Goal: Information Seeking & Learning: Learn about a topic

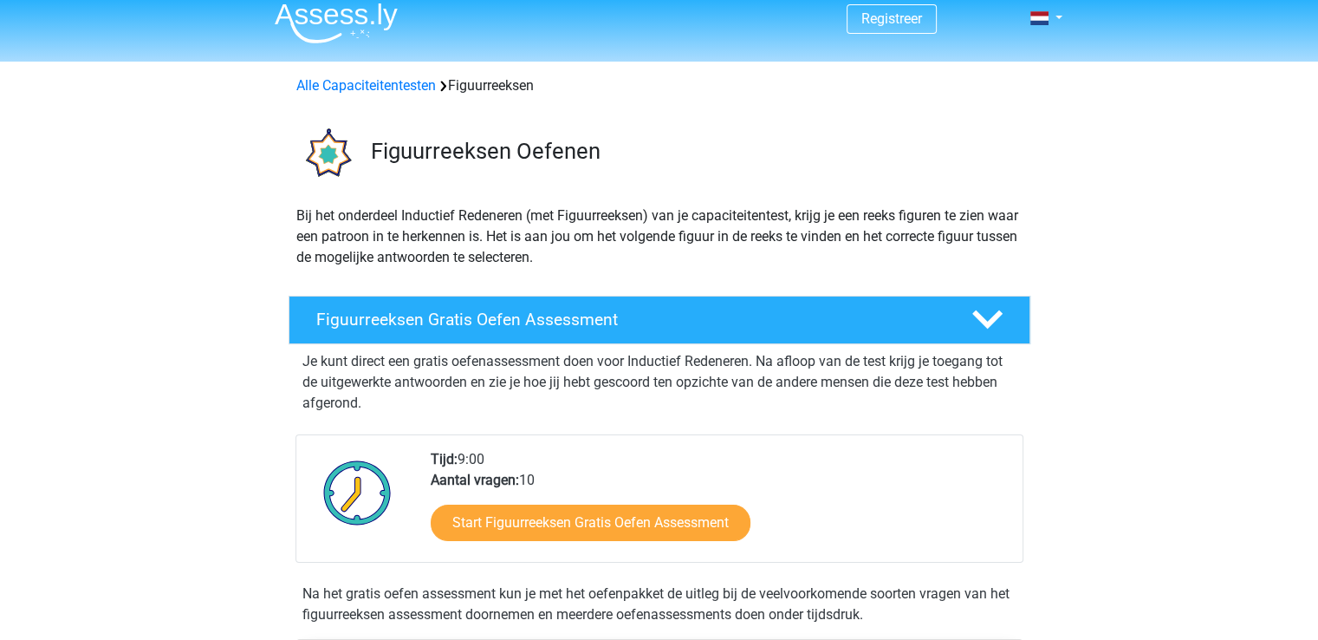
scroll to position [87, 0]
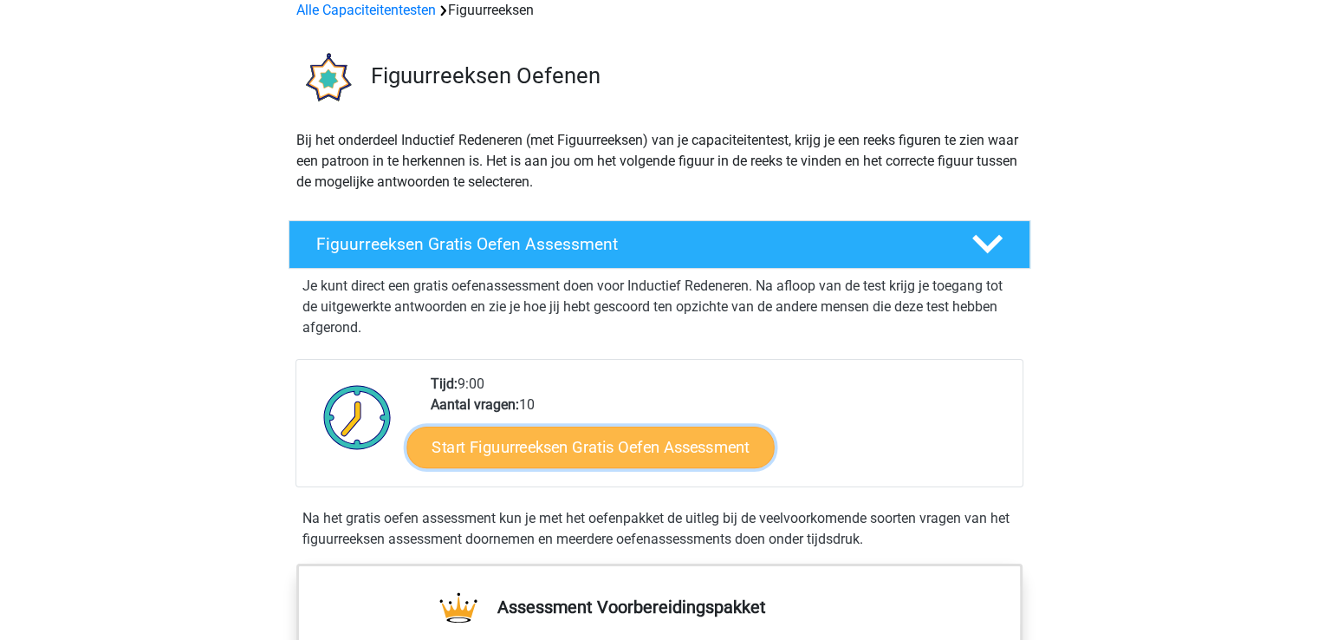
click at [573, 459] on link "Start Figuurreeksen Gratis Oefen Assessment" at bounding box center [589, 447] width 367 height 42
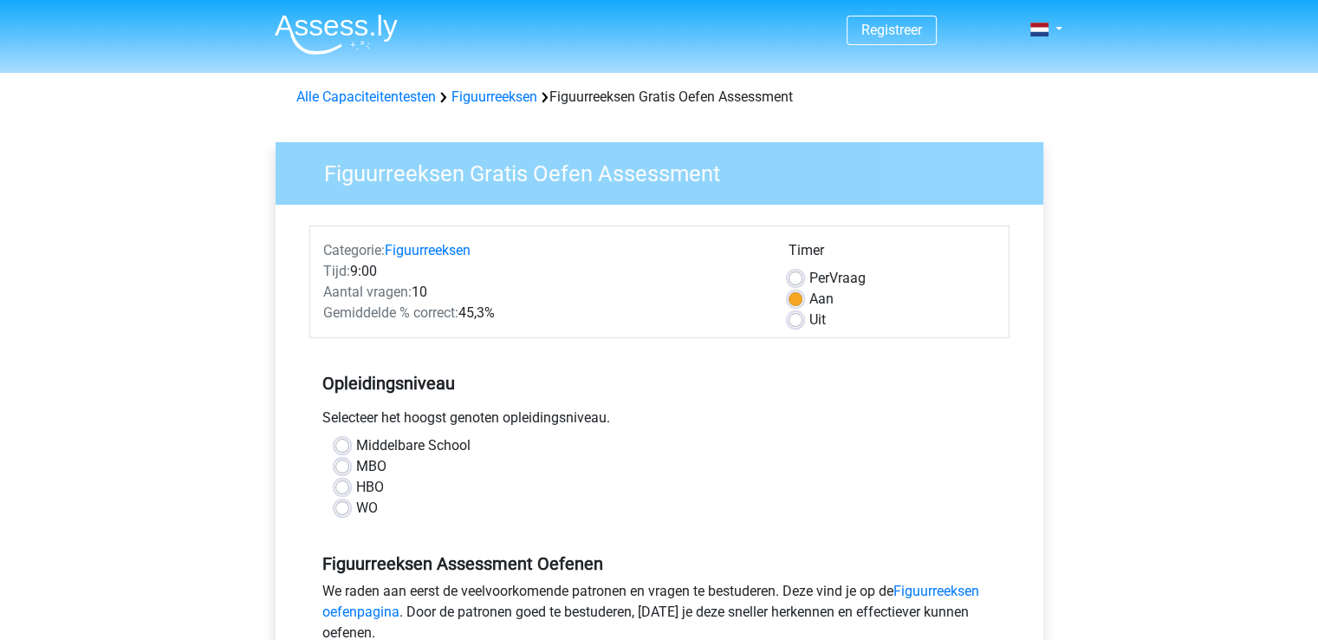
click at [377, 464] on label "MBO" at bounding box center [371, 466] width 30 height 21
click at [349, 464] on input "MBO" at bounding box center [342, 464] width 14 height 17
radio input "true"
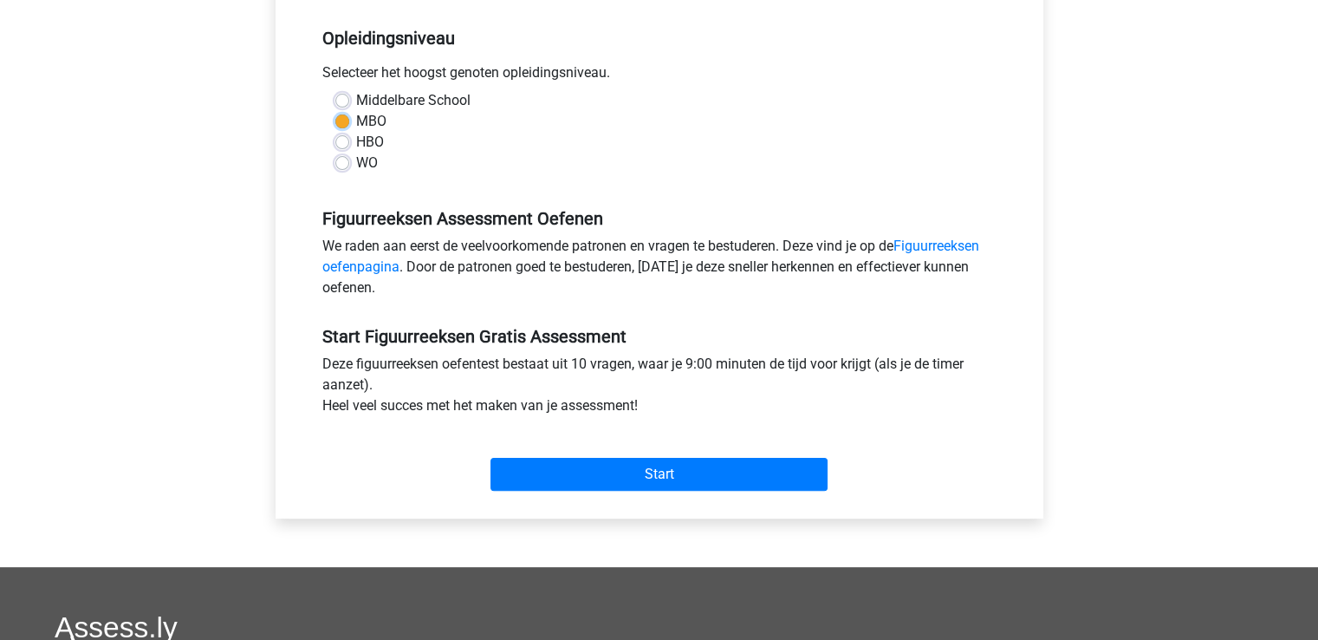
scroll to position [347, 0]
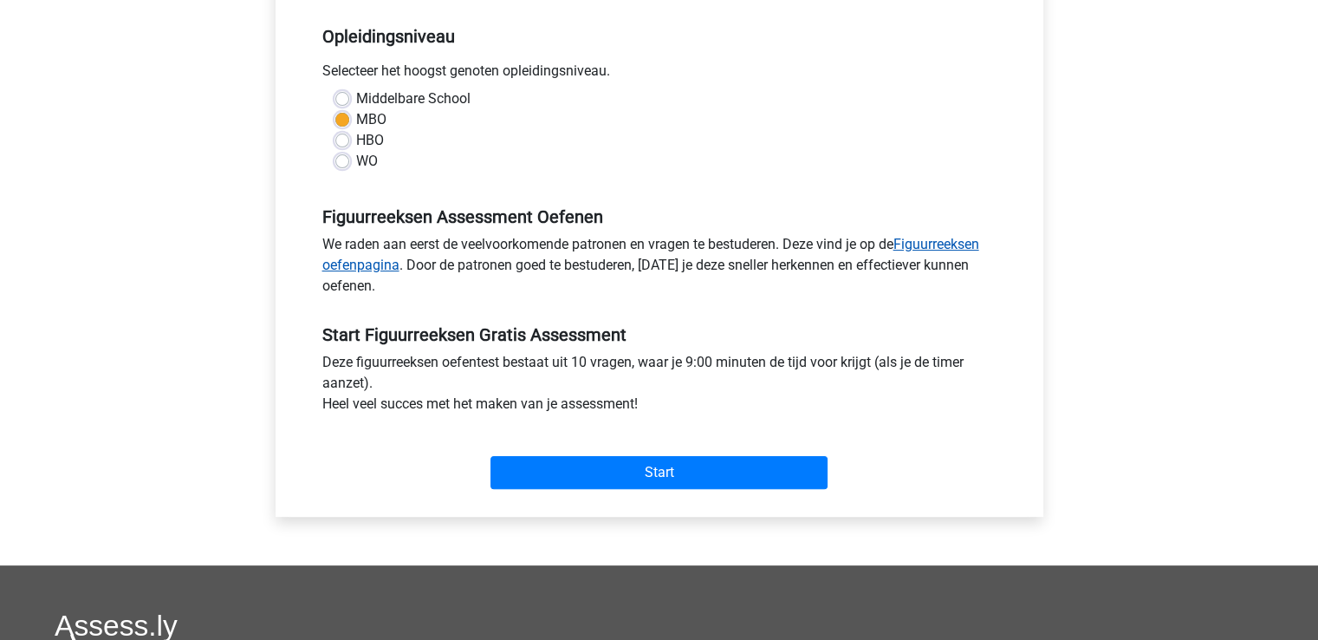
click at [915, 237] on link "Figuurreeksen oefenpagina" at bounding box center [650, 254] width 657 height 37
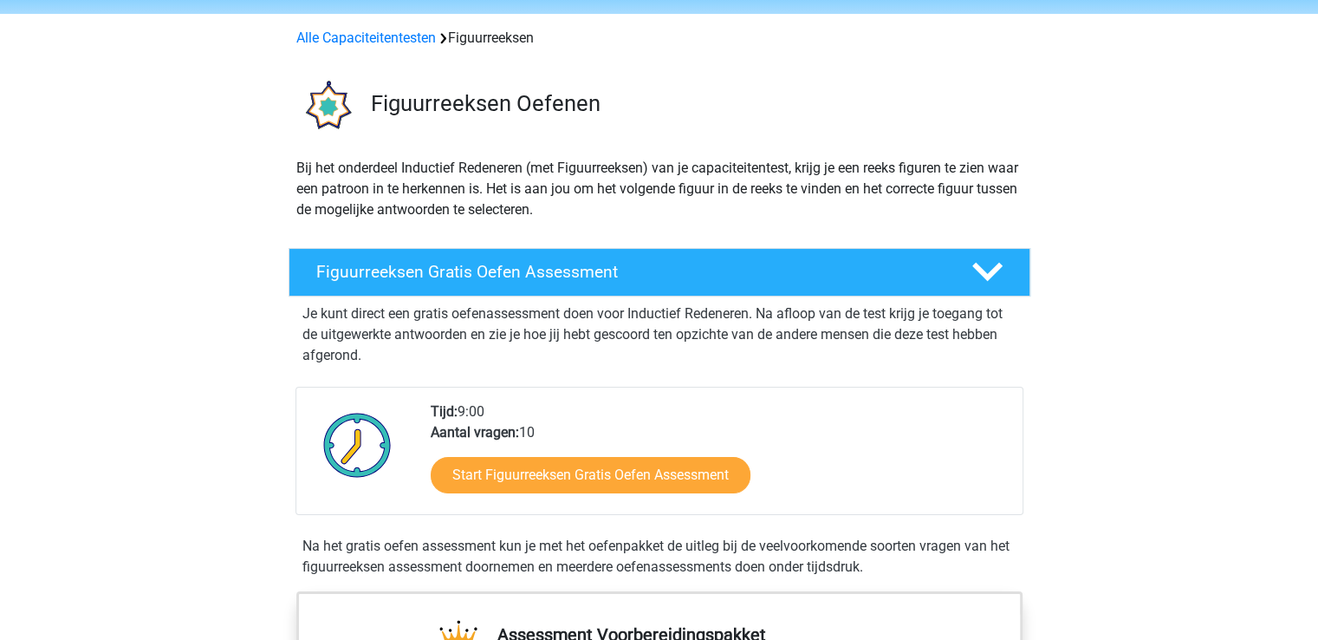
scroll to position [87, 0]
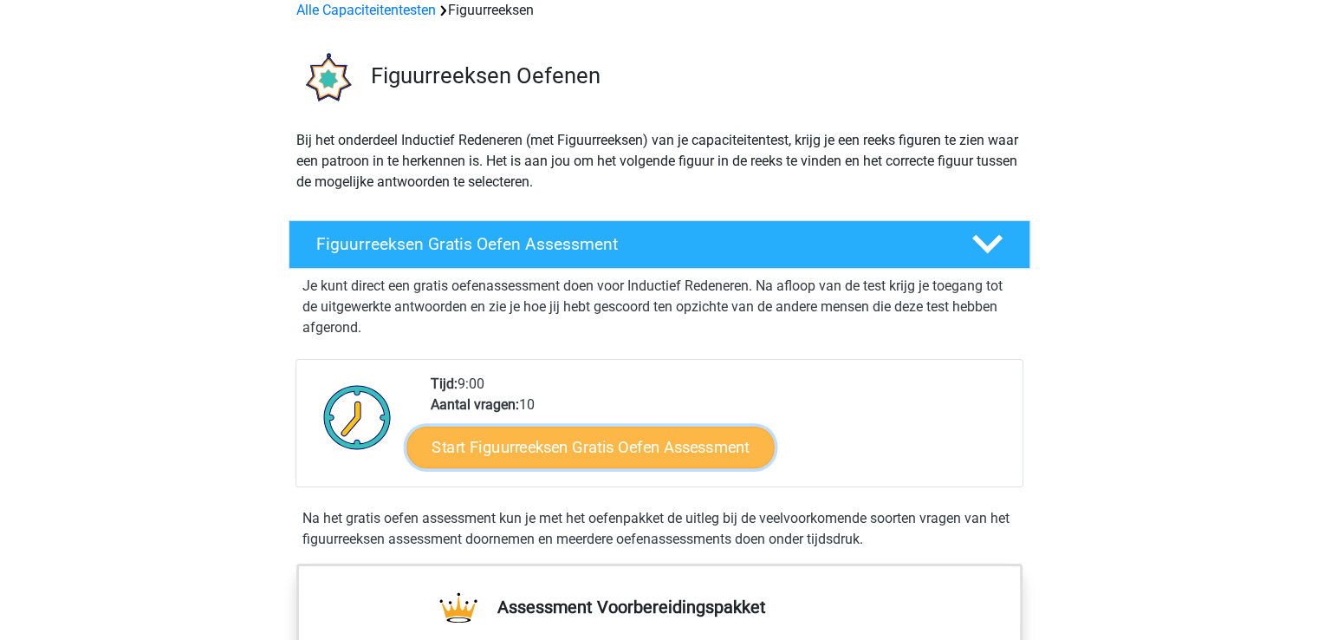
click at [604, 445] on link "Start Figuurreeksen Gratis Oefen Assessment" at bounding box center [589, 447] width 367 height 42
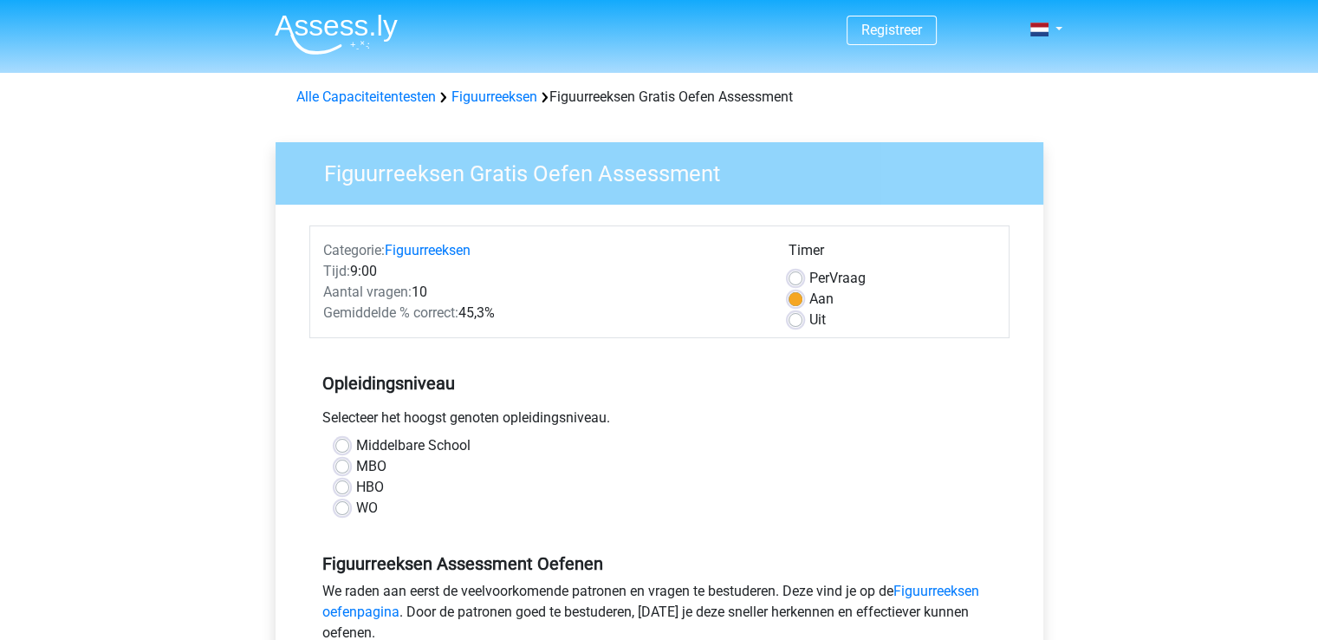
click at [356, 471] on label "MBO" at bounding box center [371, 466] width 30 height 21
click at [341, 471] on input "MBO" at bounding box center [342, 464] width 14 height 17
radio input "true"
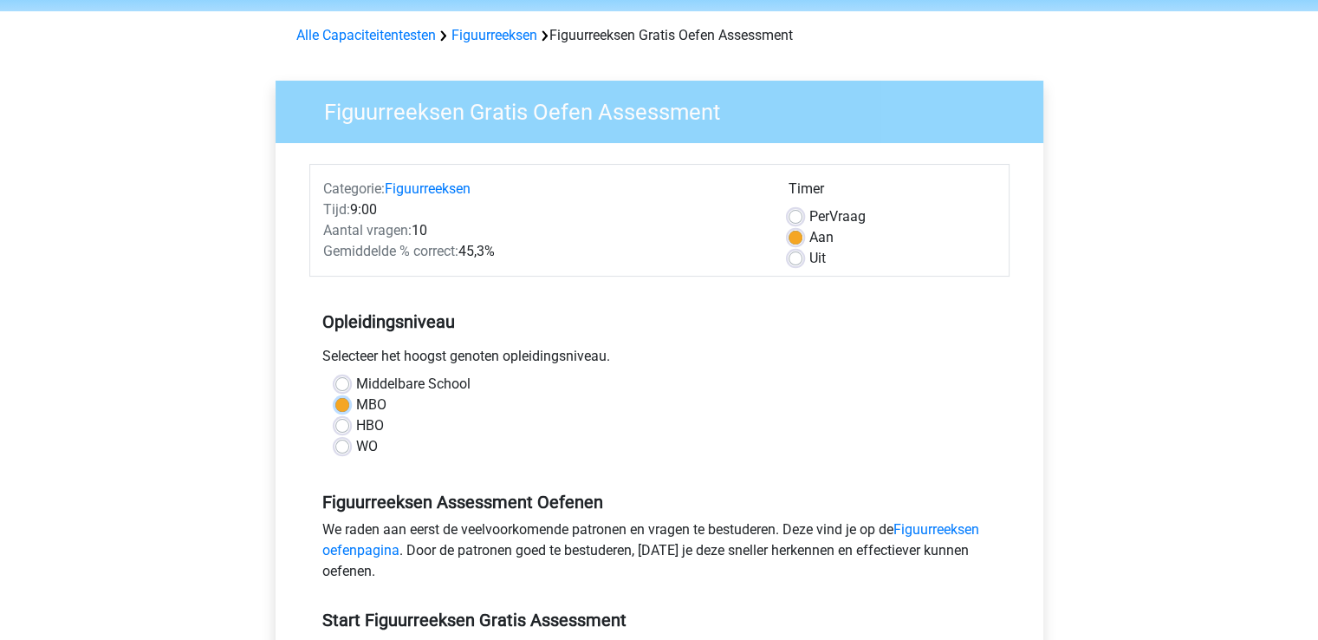
scroll to position [433, 0]
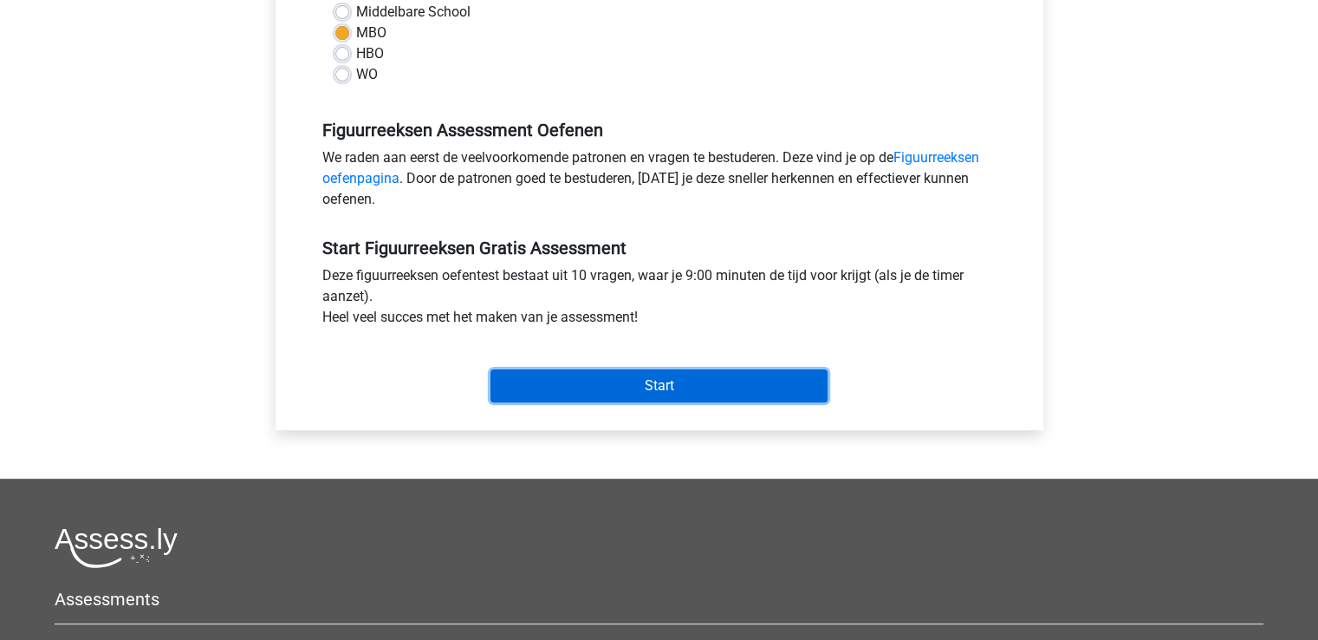
click at [687, 397] on input "Start" at bounding box center [658, 385] width 337 height 33
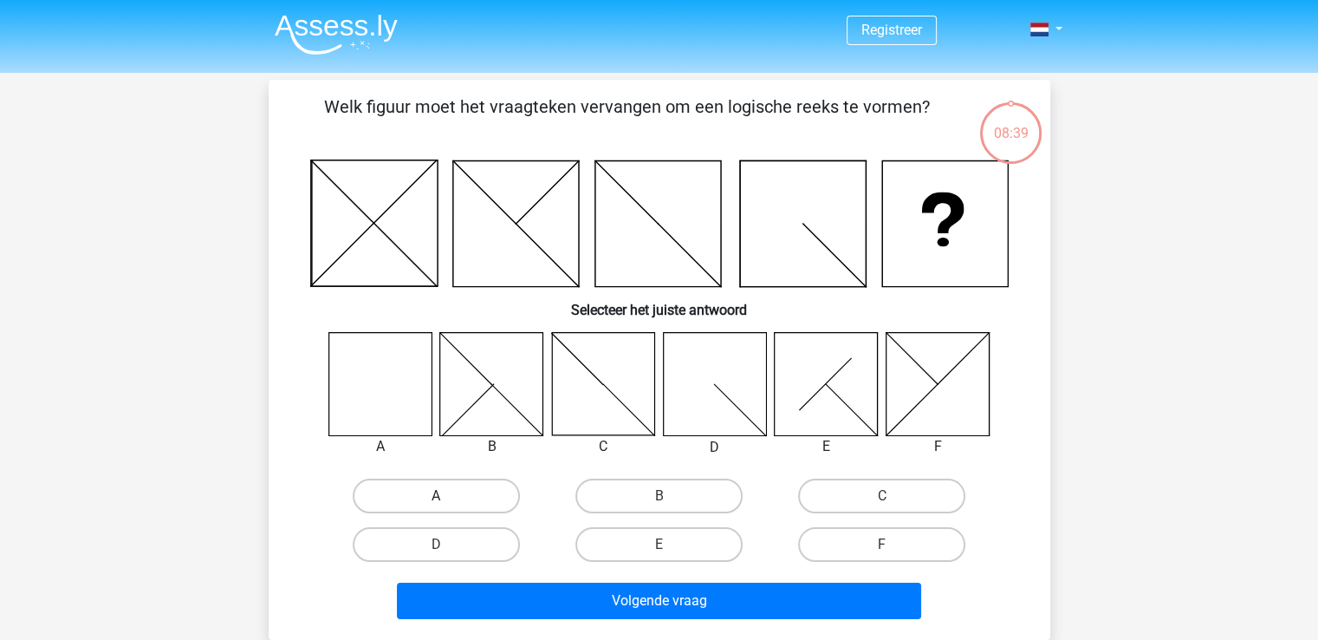
click at [454, 495] on label "A" at bounding box center [436, 495] width 167 height 35
click at [447, 496] on input "A" at bounding box center [441, 501] width 11 height 11
radio input "true"
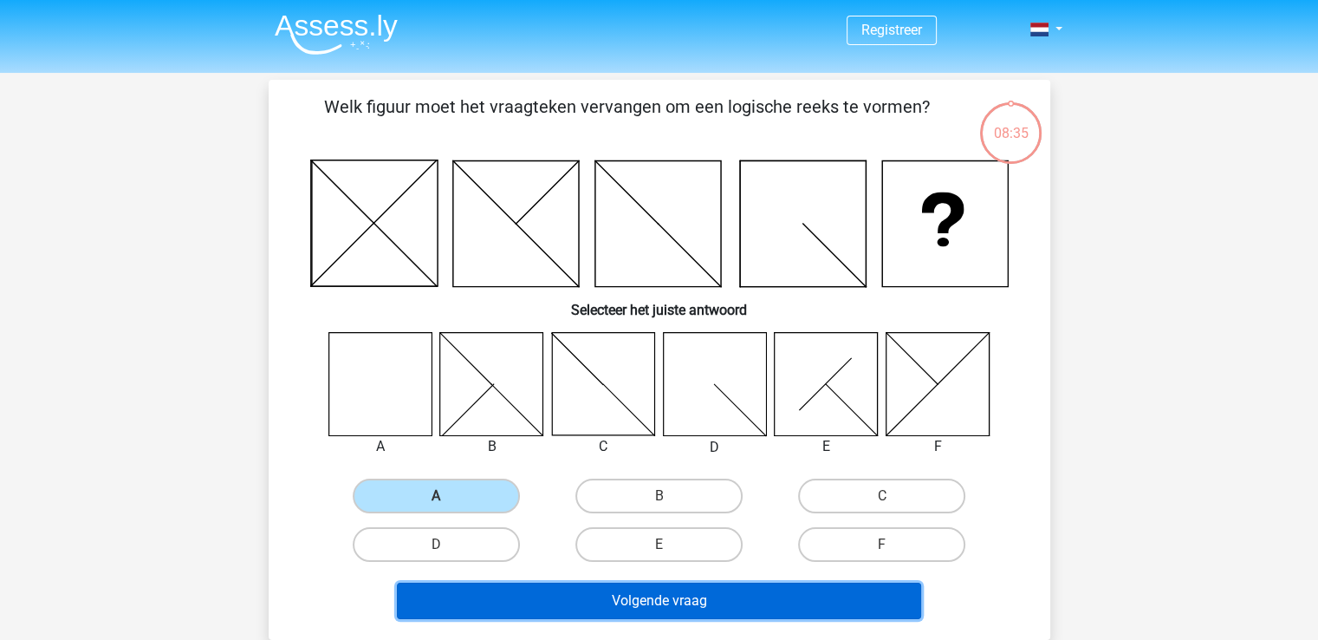
click at [683, 595] on button "Volgende vraag" at bounding box center [659, 600] width 524 height 36
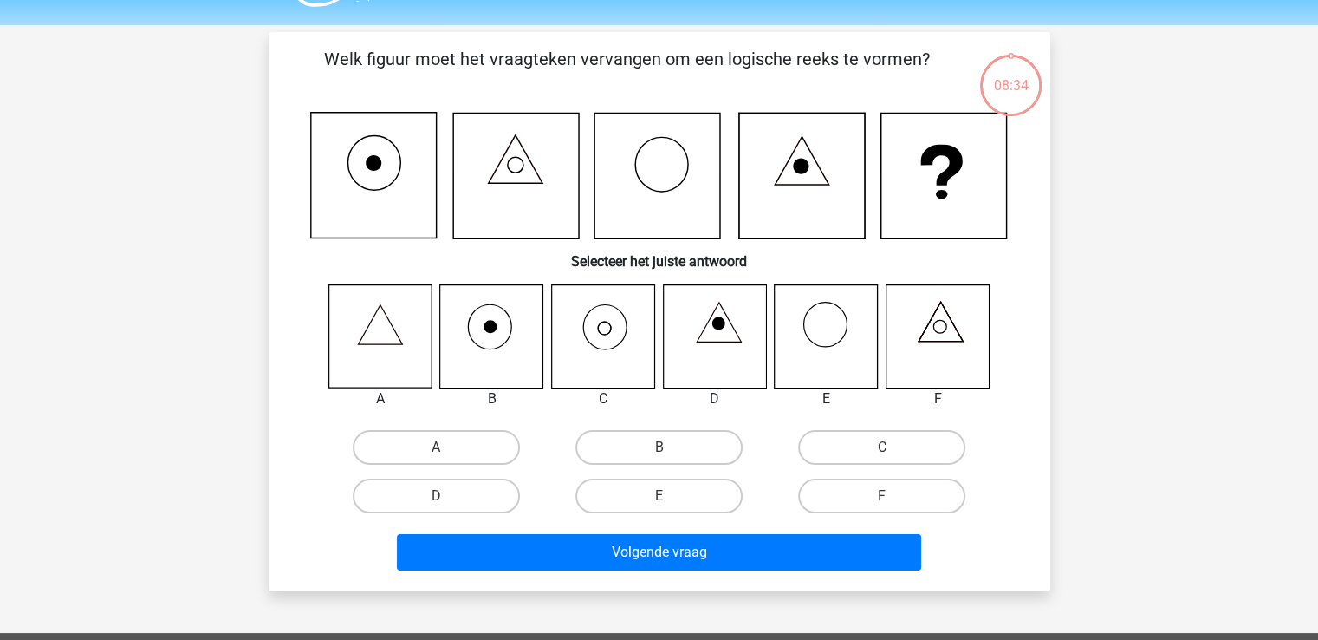
scroll to position [80, 0]
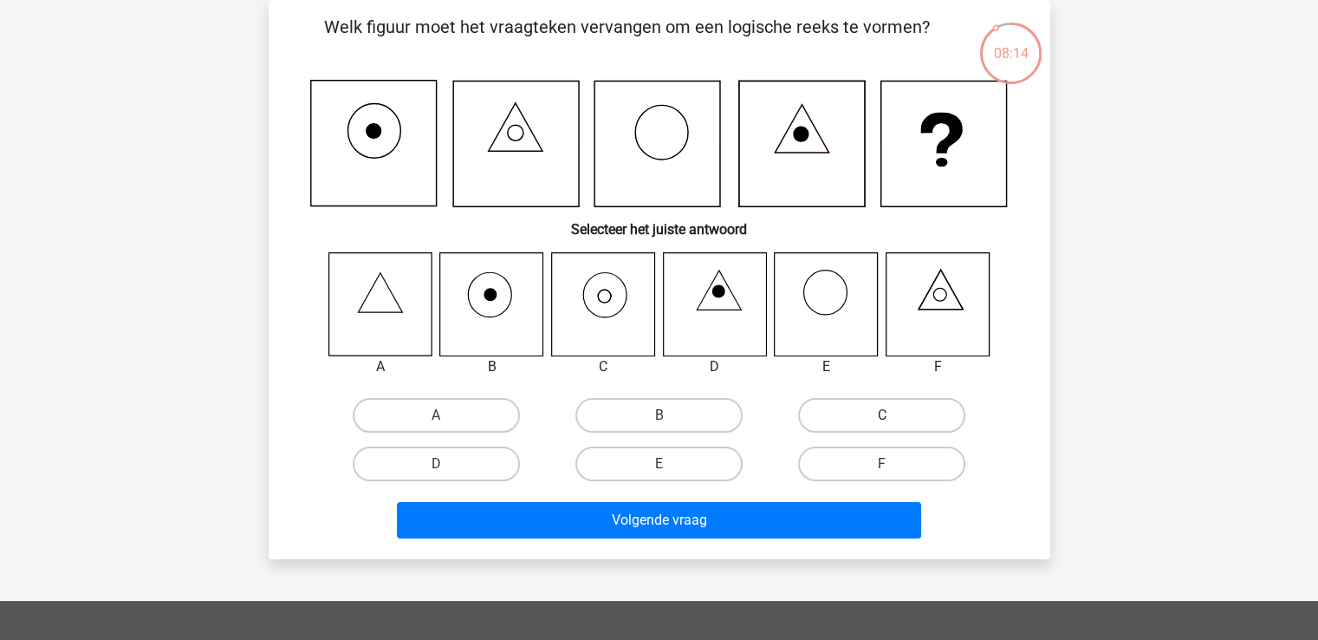
click at [877, 415] on label "C" at bounding box center [881, 415] width 167 height 35
click at [882, 415] on input "C" at bounding box center [887, 420] width 11 height 11
radio input "true"
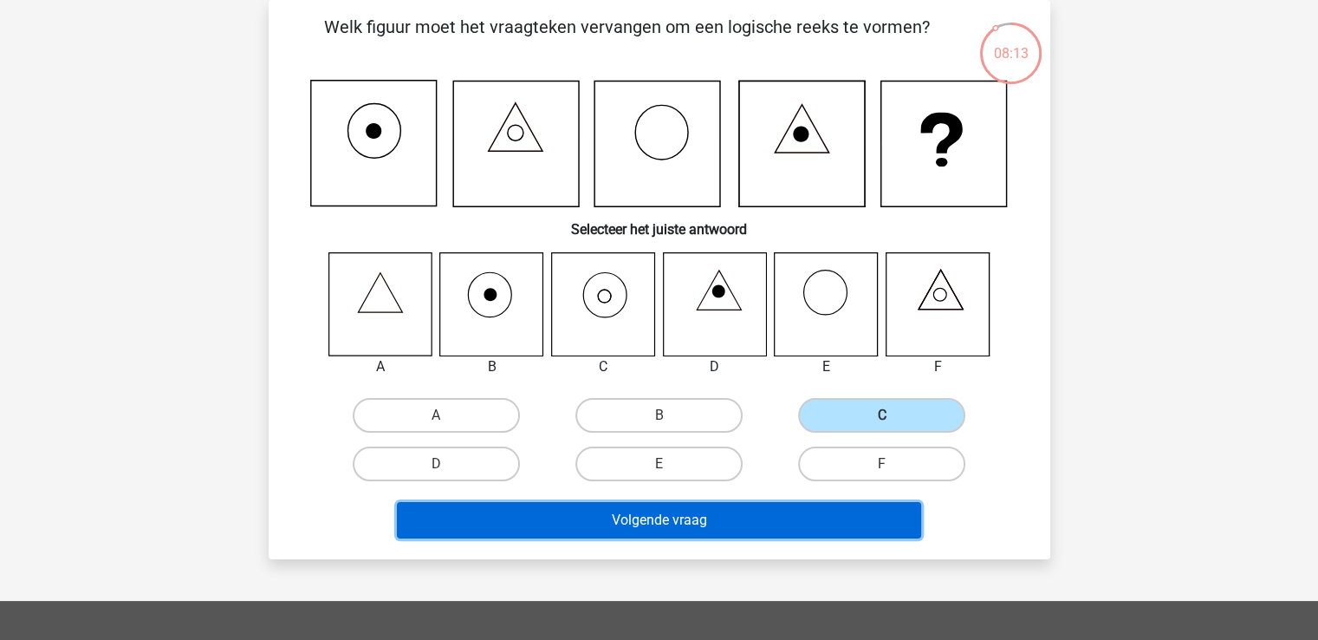
click at [743, 511] on button "Volgende vraag" at bounding box center [659, 520] width 524 height 36
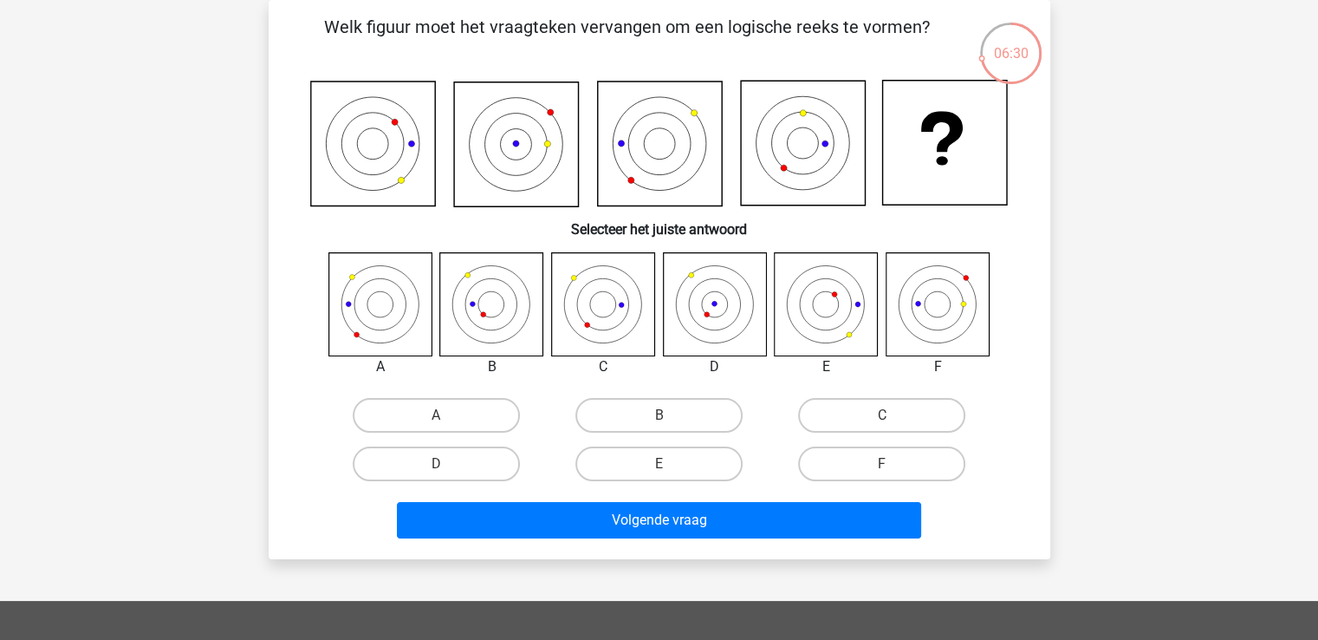
click at [501, 310] on icon at bounding box center [491, 303] width 103 height 103
click at [482, 302] on icon at bounding box center [491, 303] width 103 height 103
click at [640, 409] on label "B" at bounding box center [658, 415] width 167 height 35
click at [659, 415] on input "B" at bounding box center [664, 420] width 11 height 11
radio input "true"
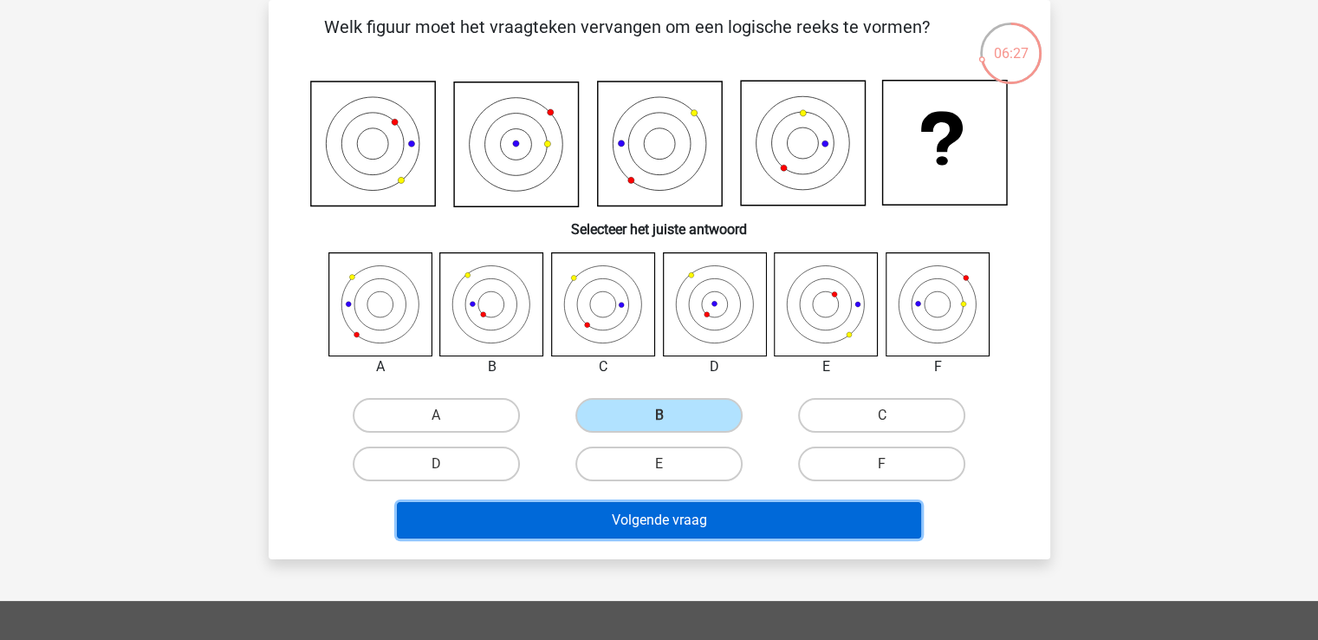
click at [677, 518] on button "Volgende vraag" at bounding box center [659, 520] width 524 height 36
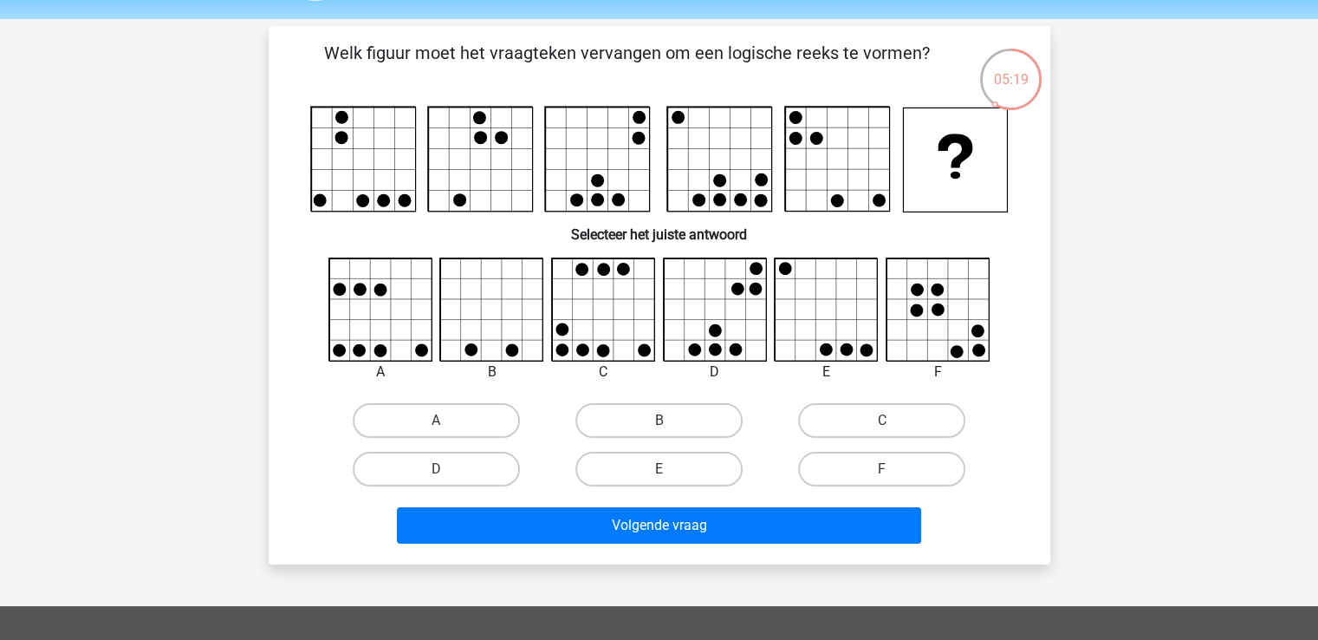
scroll to position [42, 0]
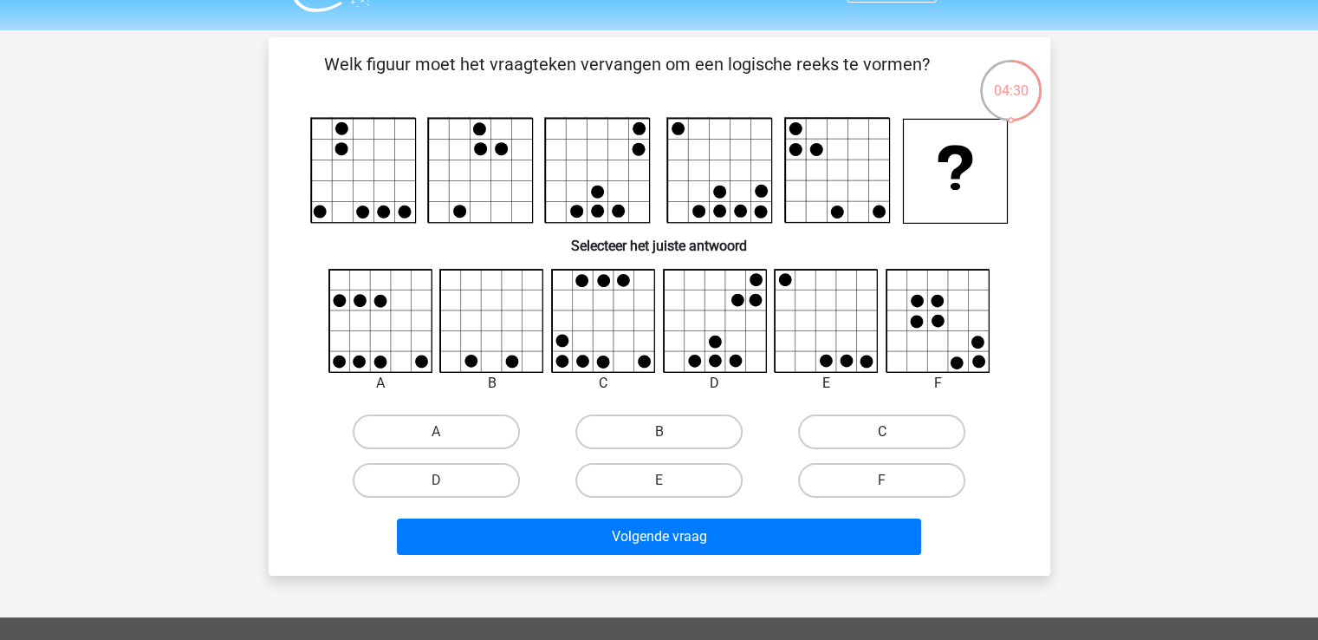
click at [860, 424] on label "C" at bounding box center [881, 431] width 167 height 35
click at [882, 432] on input "C" at bounding box center [887, 437] width 11 height 11
radio input "true"
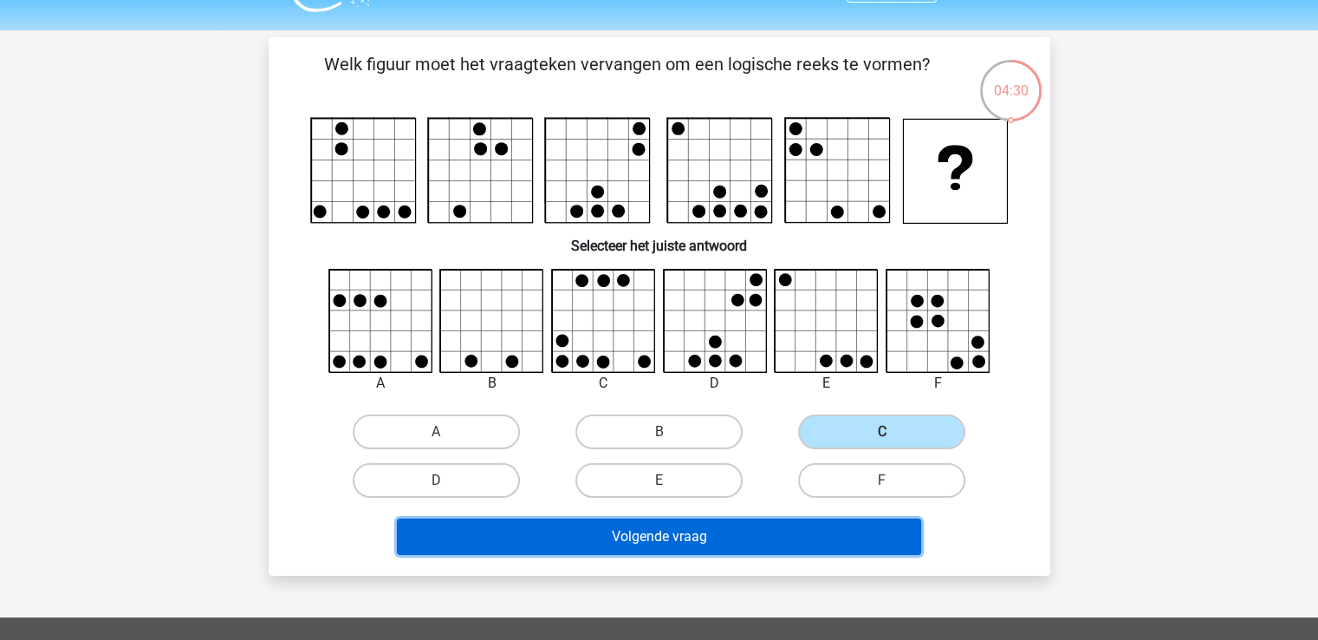
click at [800, 530] on button "Volgende vraag" at bounding box center [659, 536] width 524 height 36
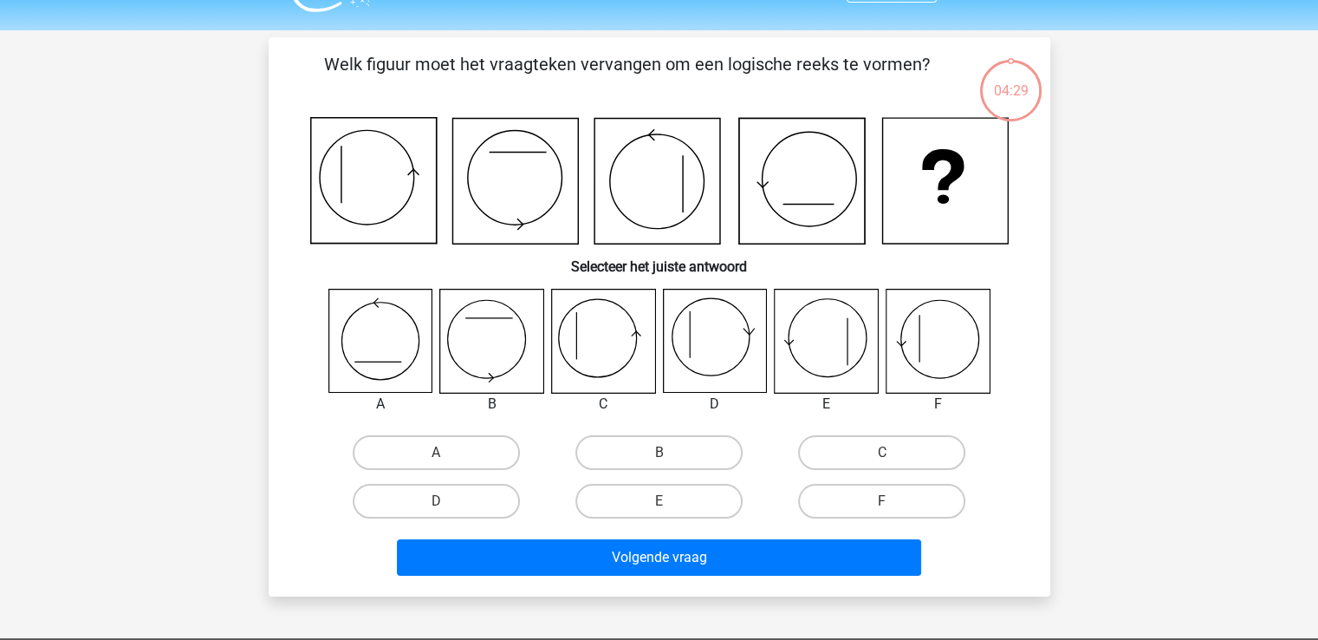
scroll to position [80, 0]
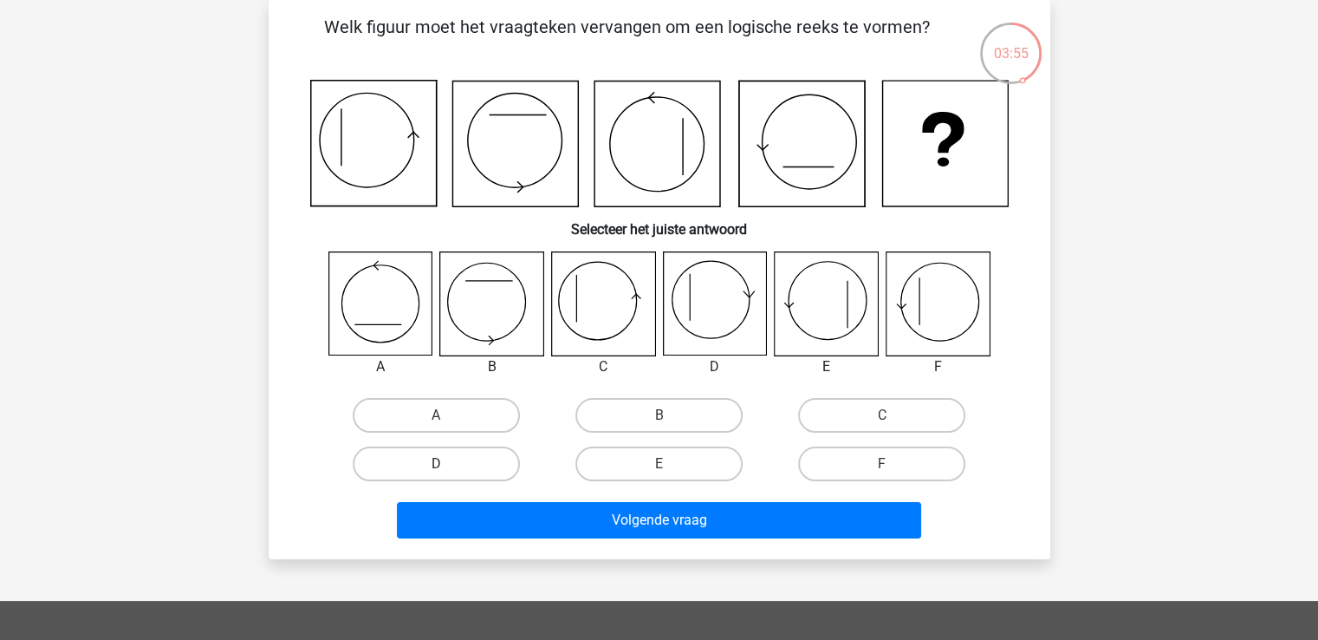
click at [452, 462] on label "D" at bounding box center [436, 463] width 167 height 35
click at [447, 464] on input "D" at bounding box center [441, 469] width 11 height 11
radio input "true"
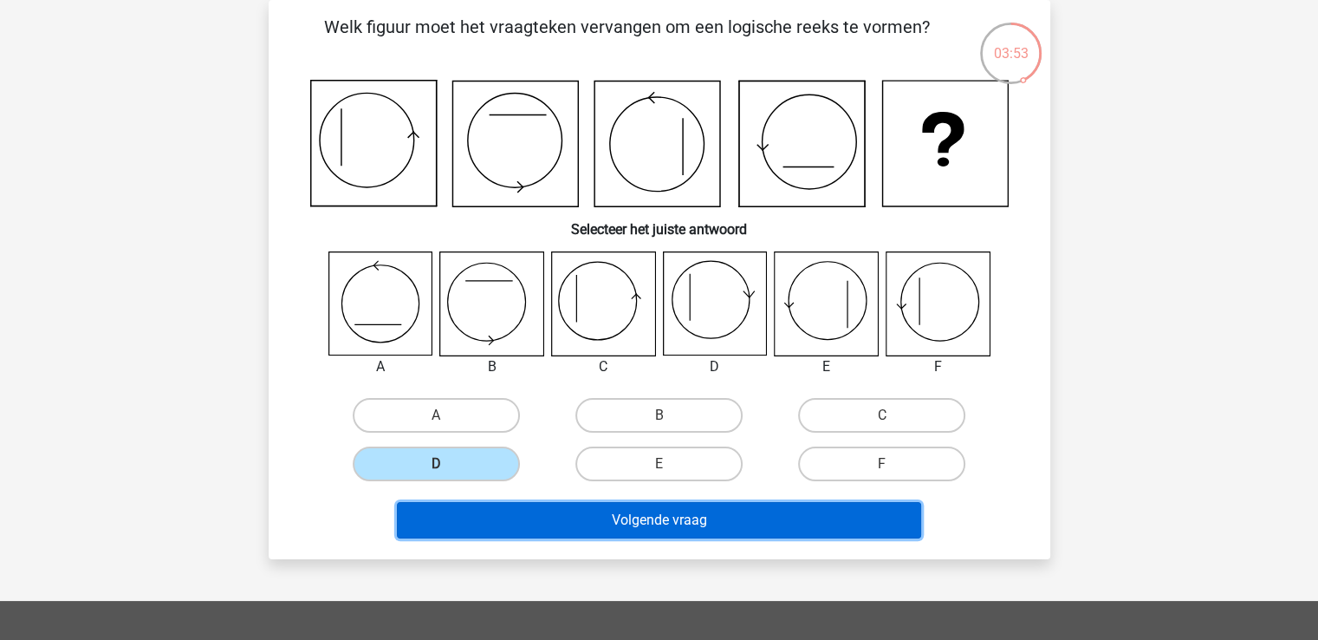
drag, startPoint x: 676, startPoint y: 521, endPoint x: 690, endPoint y: 521, distance: 13.9
click at [676, 521] on button "Volgende vraag" at bounding box center [659, 520] width 524 height 36
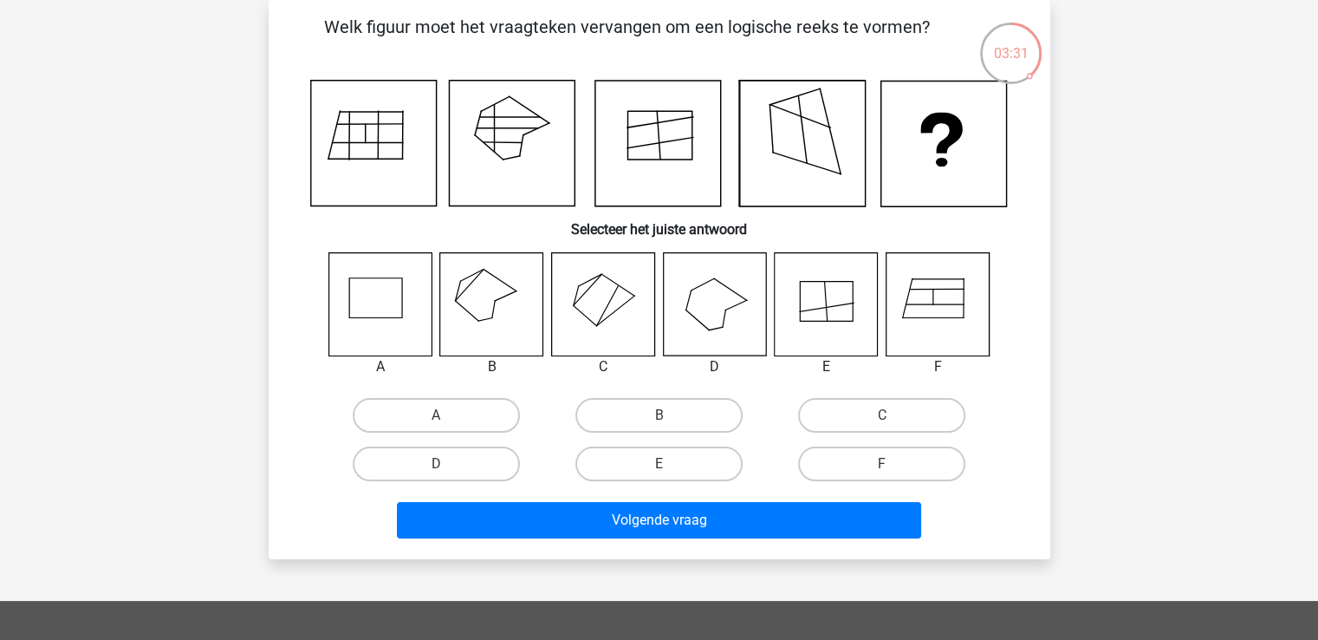
click at [505, 302] on icon at bounding box center [491, 303] width 103 height 103
click at [605, 419] on label "B" at bounding box center [658, 415] width 167 height 35
click at [659, 419] on input "B" at bounding box center [664, 420] width 11 height 11
radio input "true"
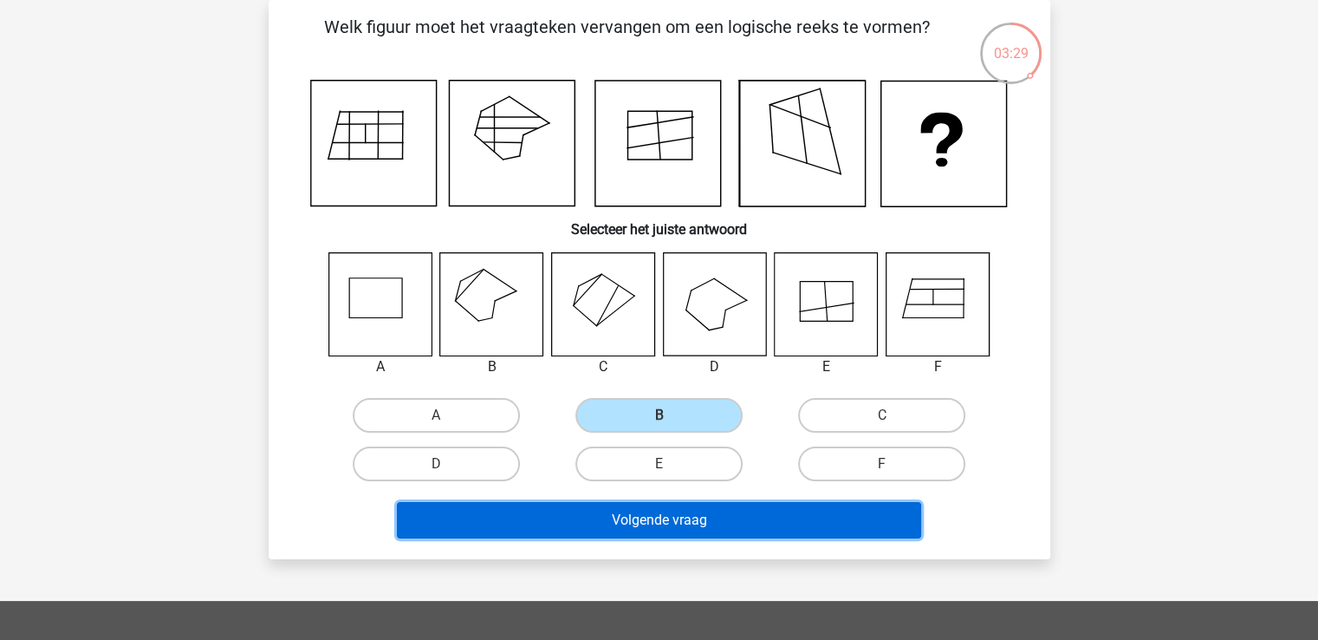
click at [671, 520] on button "Volgende vraag" at bounding box center [659, 520] width 524 height 36
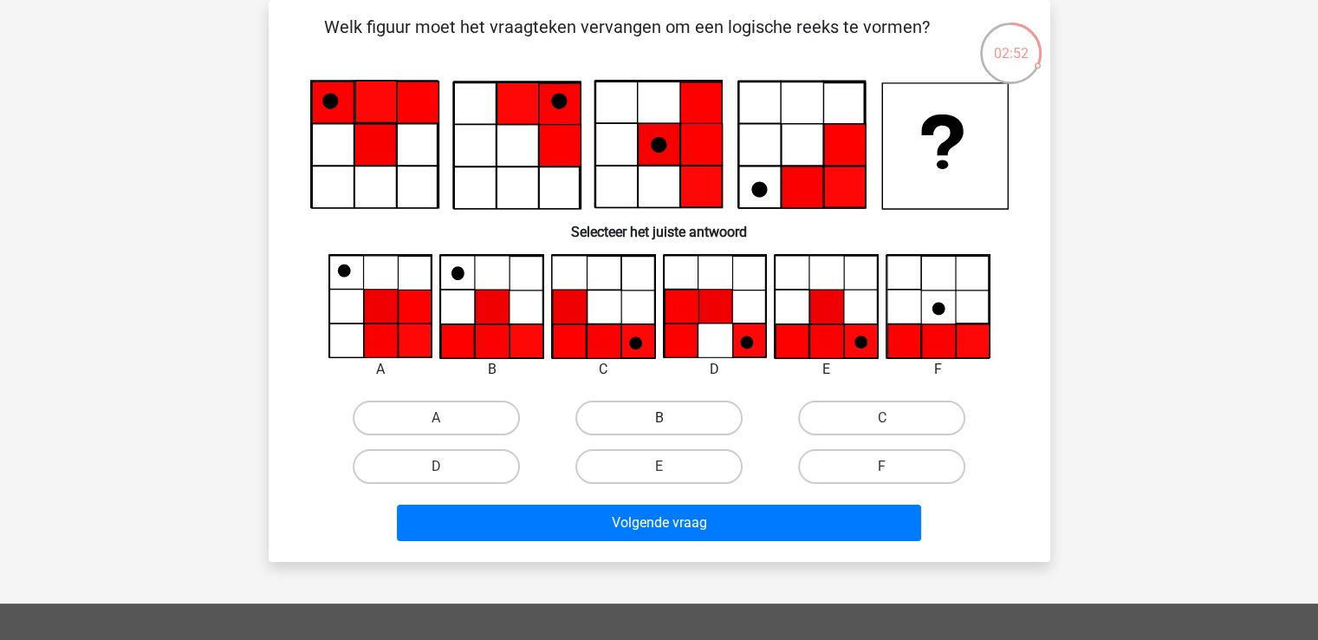
click at [679, 417] on label "B" at bounding box center [658, 417] width 167 height 35
click at [670, 418] on input "B" at bounding box center [664, 423] width 11 height 11
radio input "true"
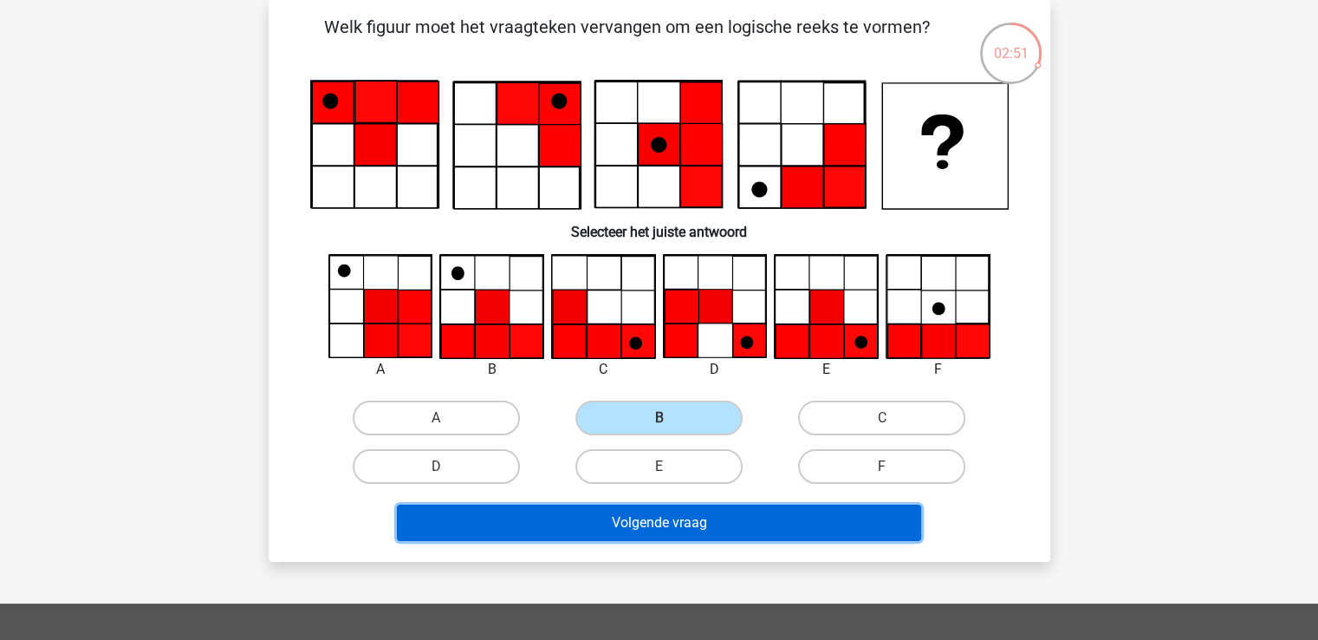
click at [676, 523] on button "Volgende vraag" at bounding box center [659, 522] width 524 height 36
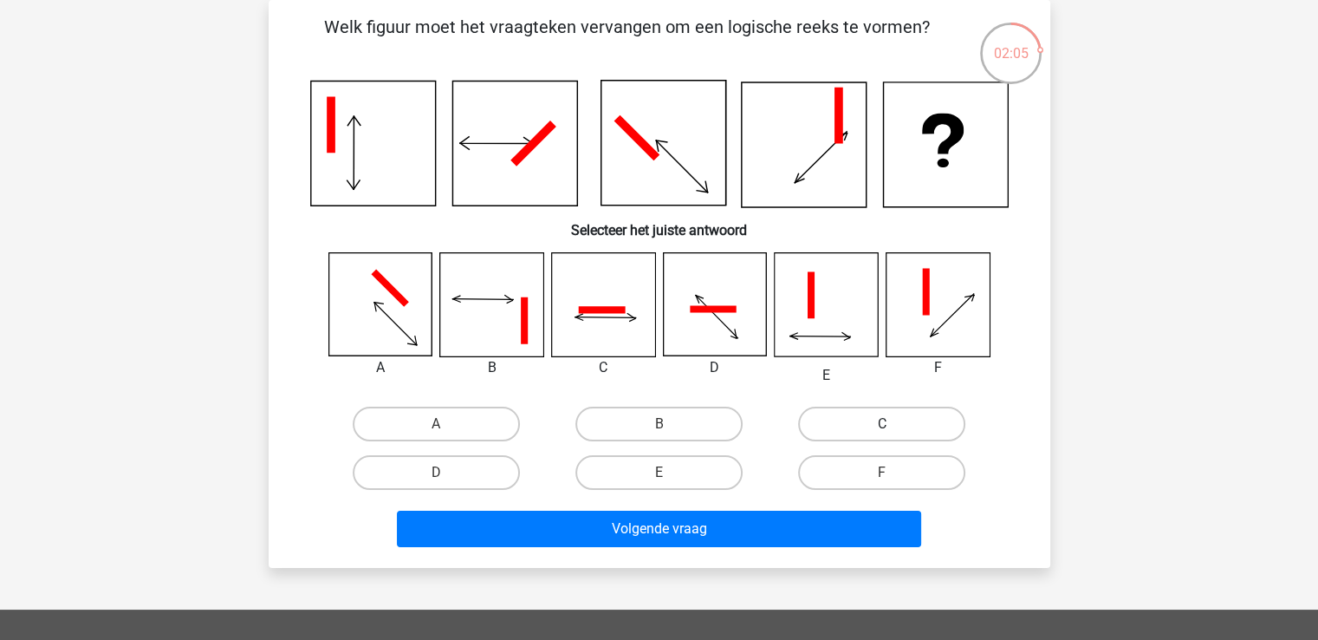
click at [913, 420] on label "C" at bounding box center [881, 423] width 167 height 35
click at [893, 424] on input "C" at bounding box center [887, 429] width 11 height 11
radio input "true"
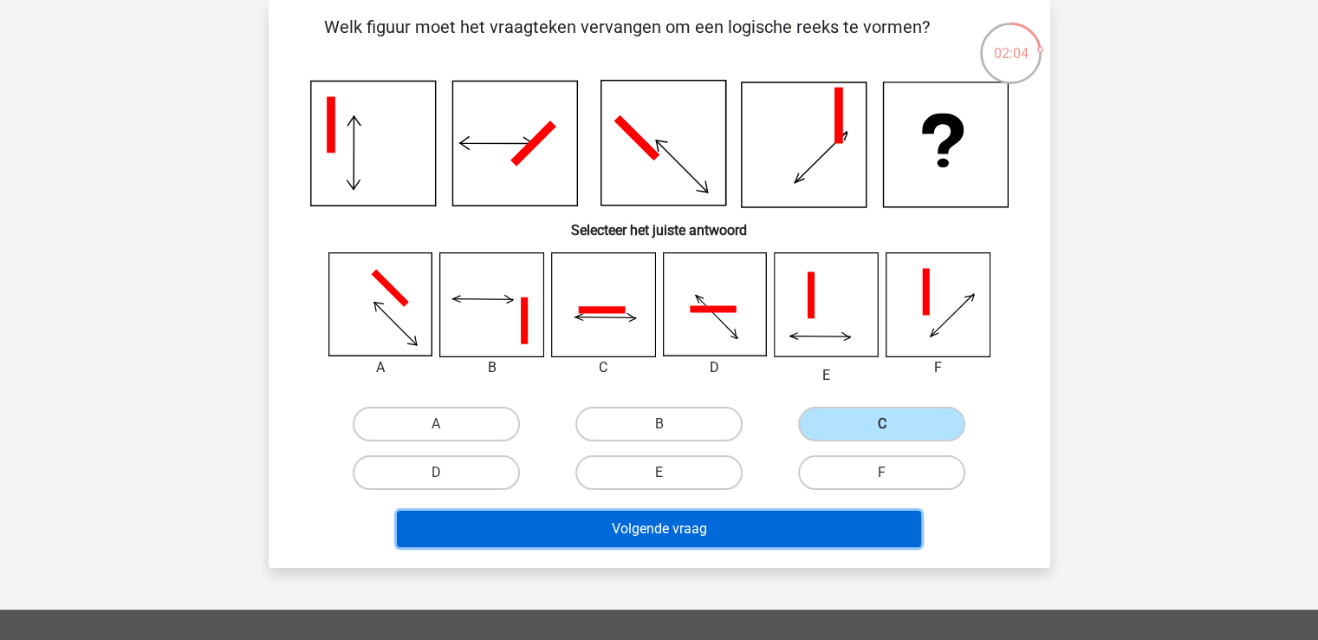
click at [770, 535] on button "Volgende vraag" at bounding box center [659, 528] width 524 height 36
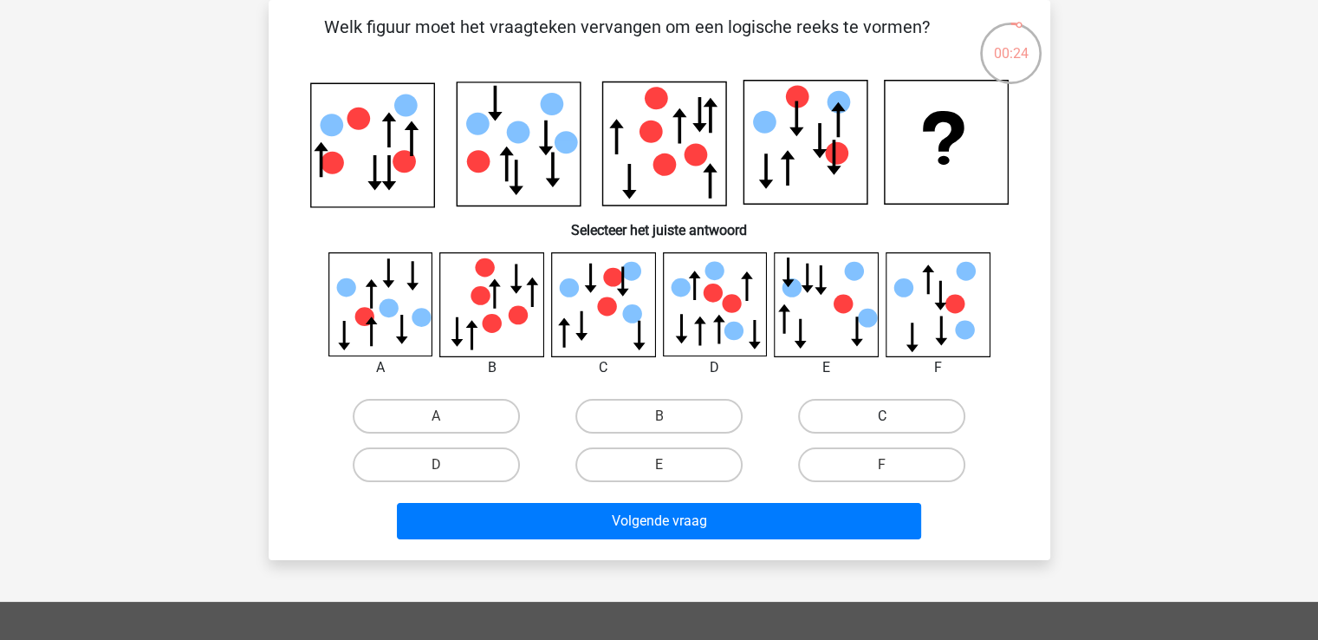
click at [877, 413] on label "C" at bounding box center [881, 416] width 167 height 35
click at [882, 416] on input "C" at bounding box center [887, 421] width 11 height 11
radio input "true"
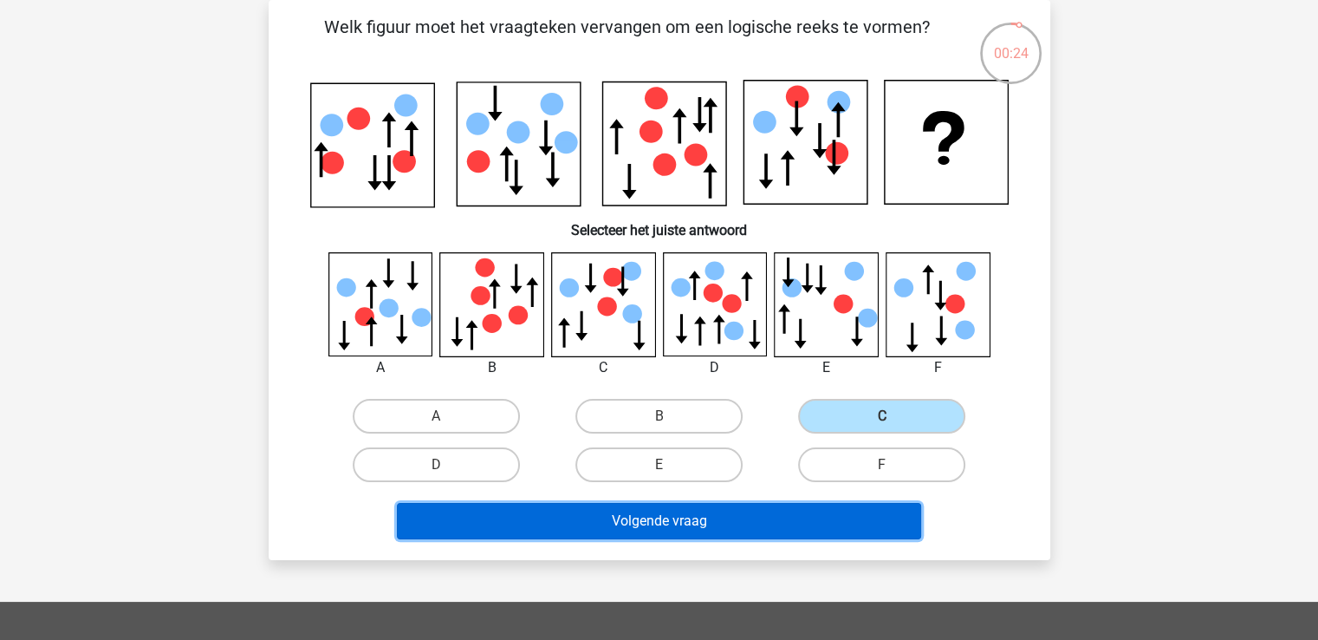
click at [809, 519] on button "Volgende vraag" at bounding box center [659, 521] width 524 height 36
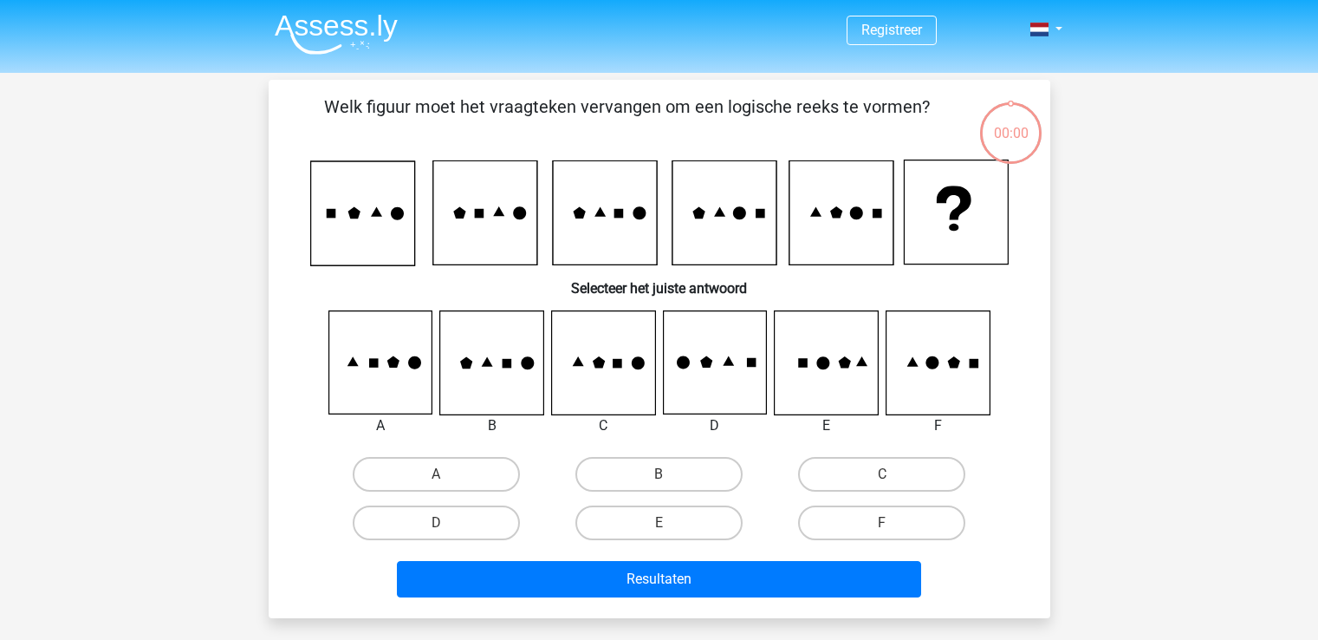
scroll to position [80, 0]
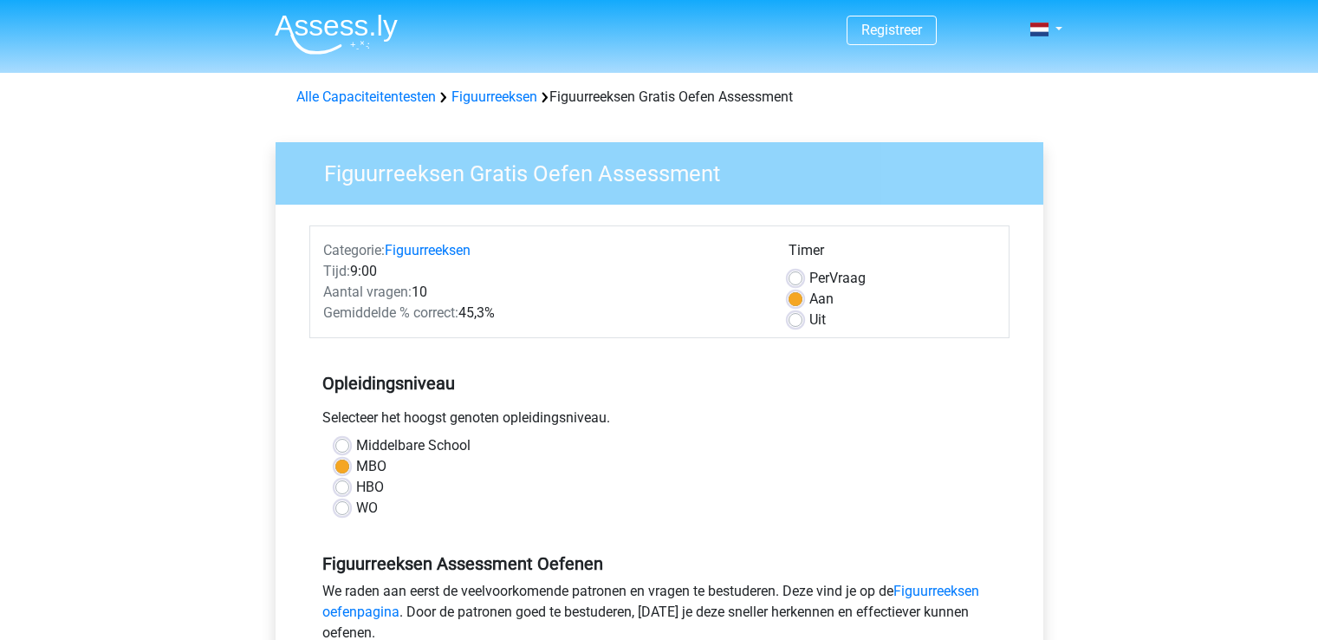
scroll to position [347, 0]
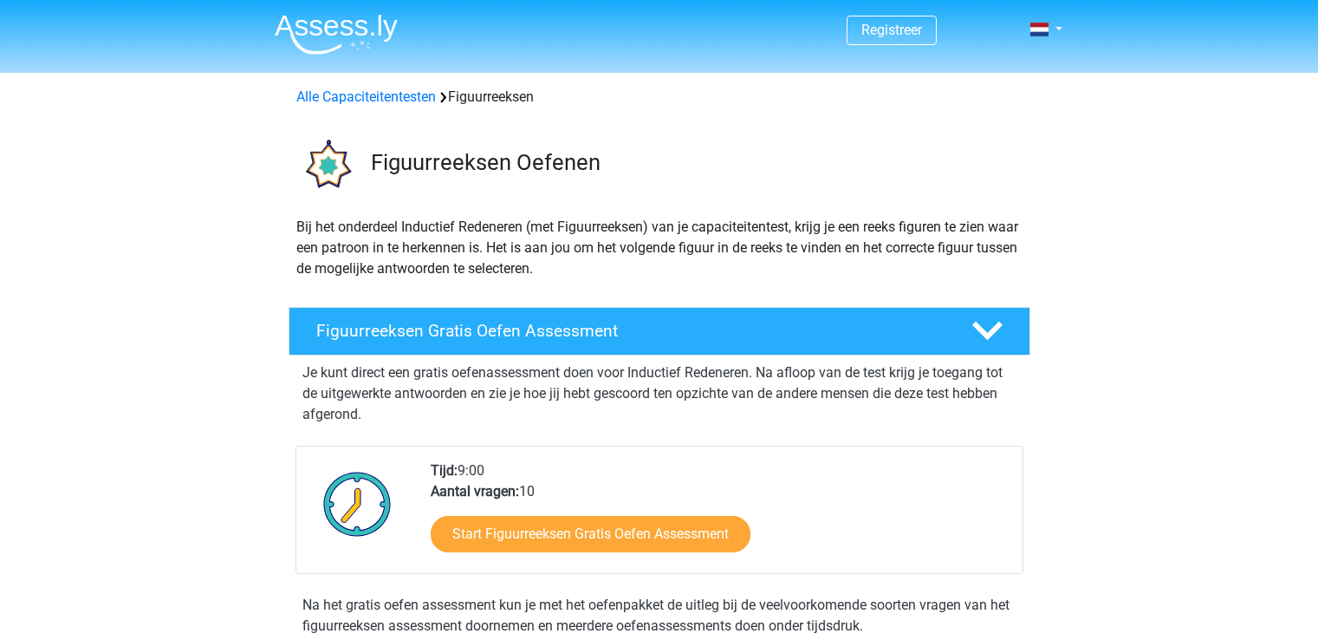
scroll to position [87, 0]
